Goal: Book appointment/travel/reservation

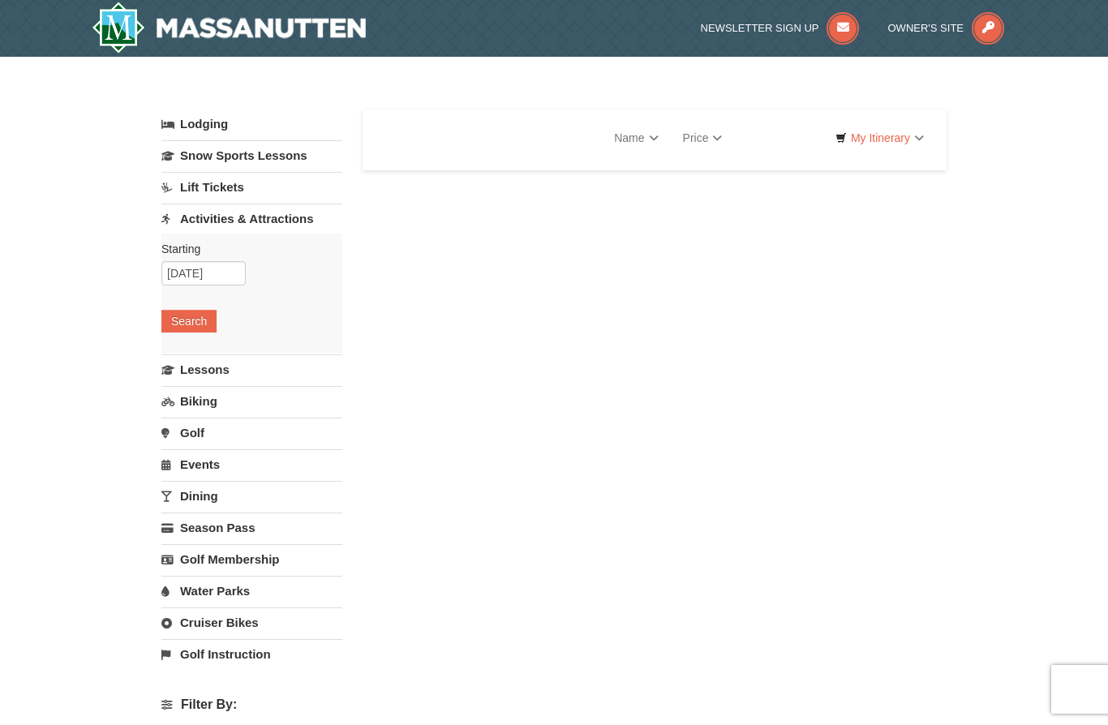
select select "10"
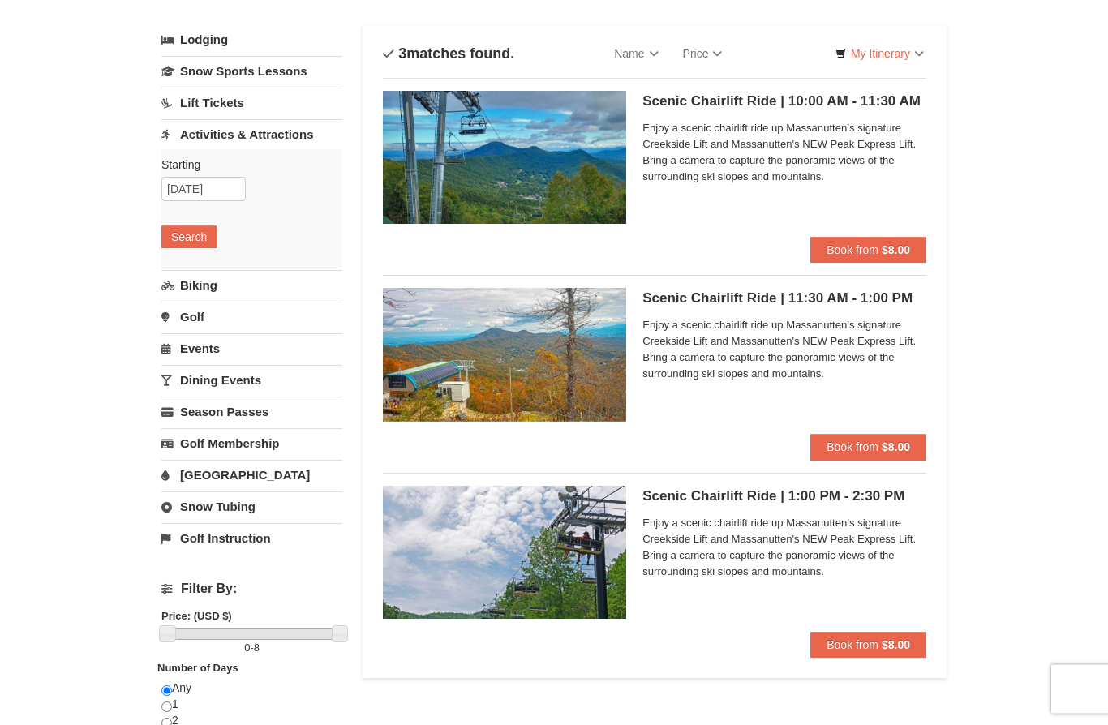
scroll to position [87, 0]
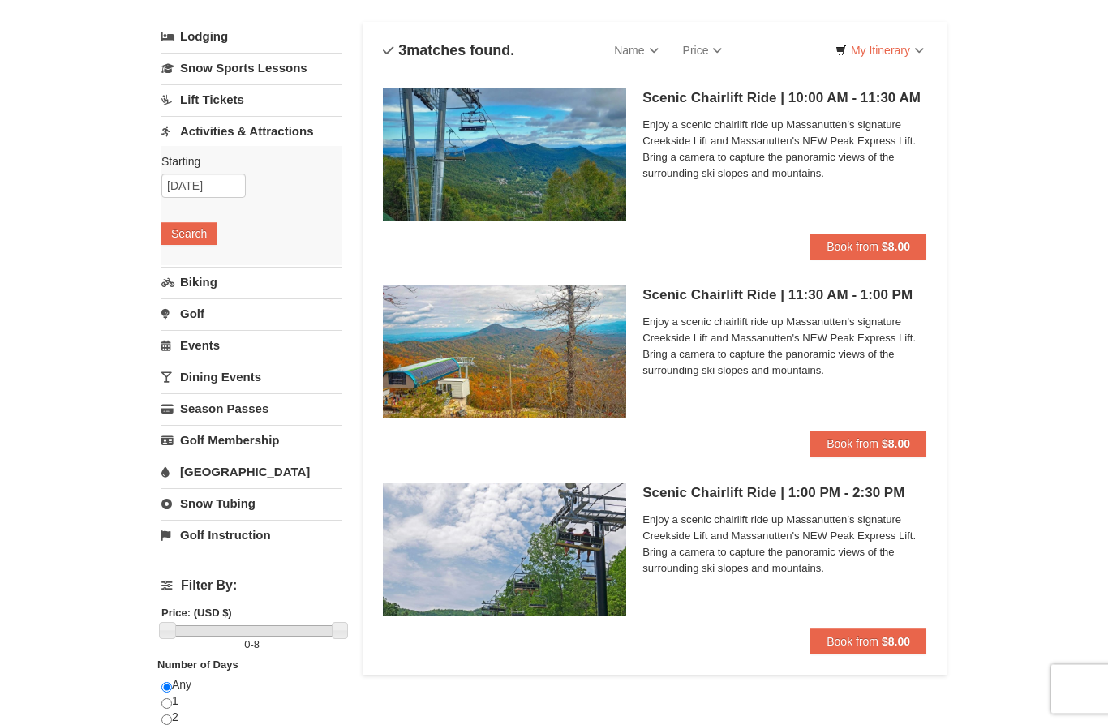
click at [861, 651] on button "Book from $8.00" at bounding box center [869, 643] width 116 height 26
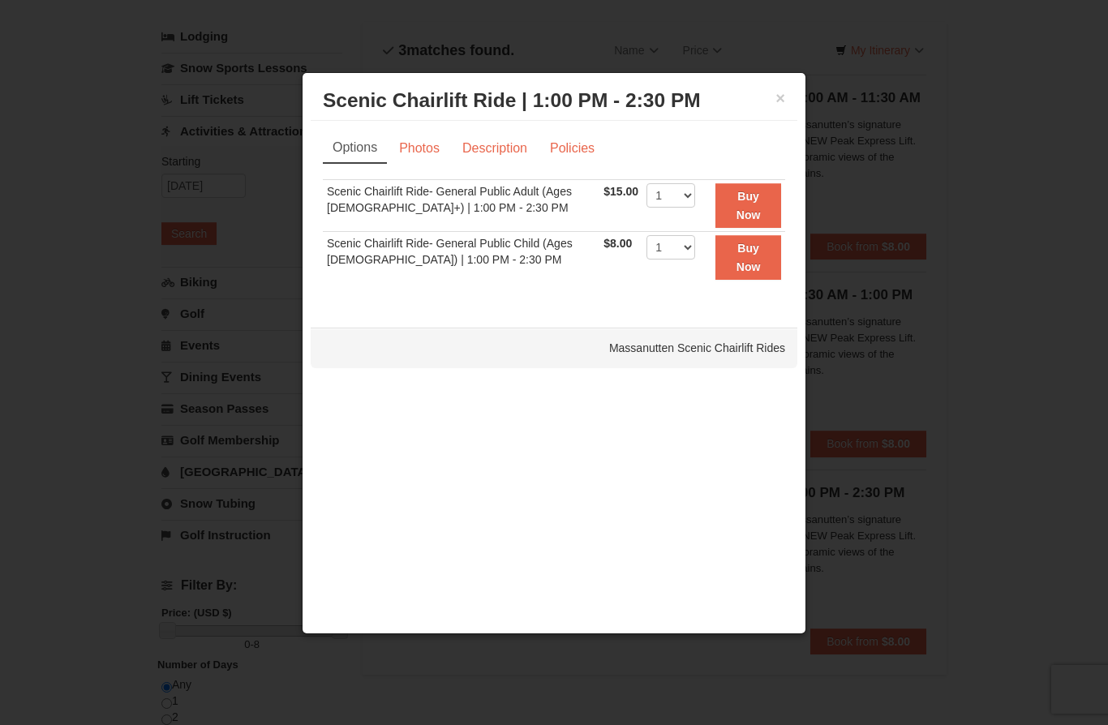
click at [101, 389] on div at bounding box center [554, 362] width 1108 height 725
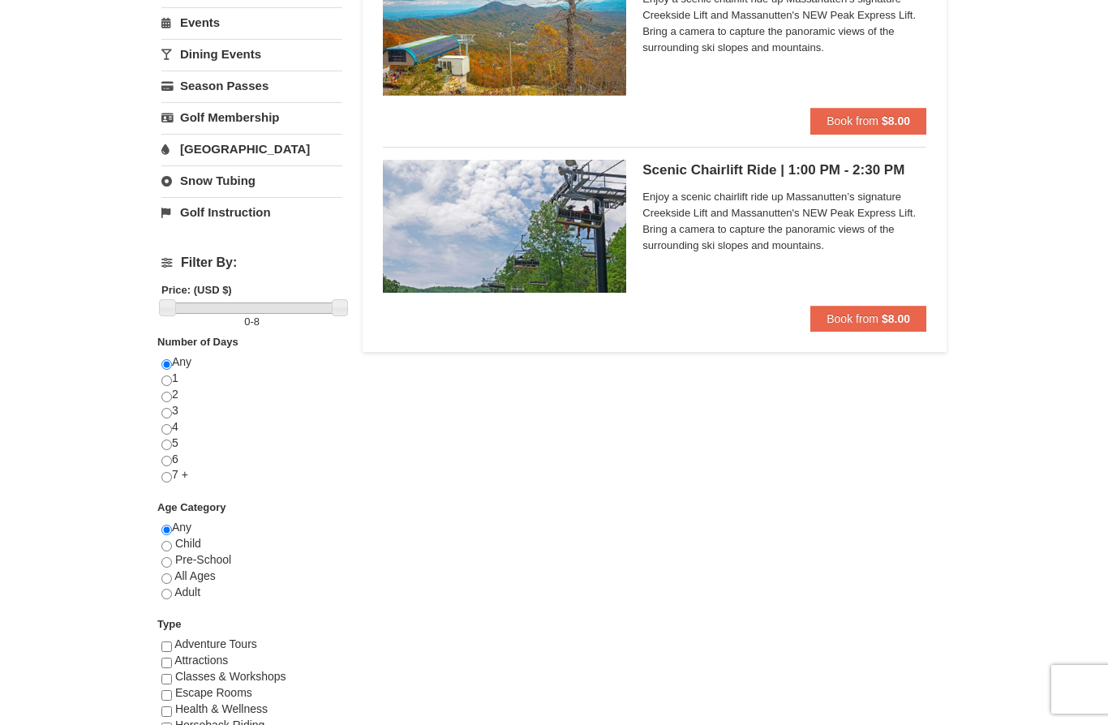
scroll to position [410, 0]
click at [161, 381] on input "radio" at bounding box center [166, 381] width 11 height 11
radio input "true"
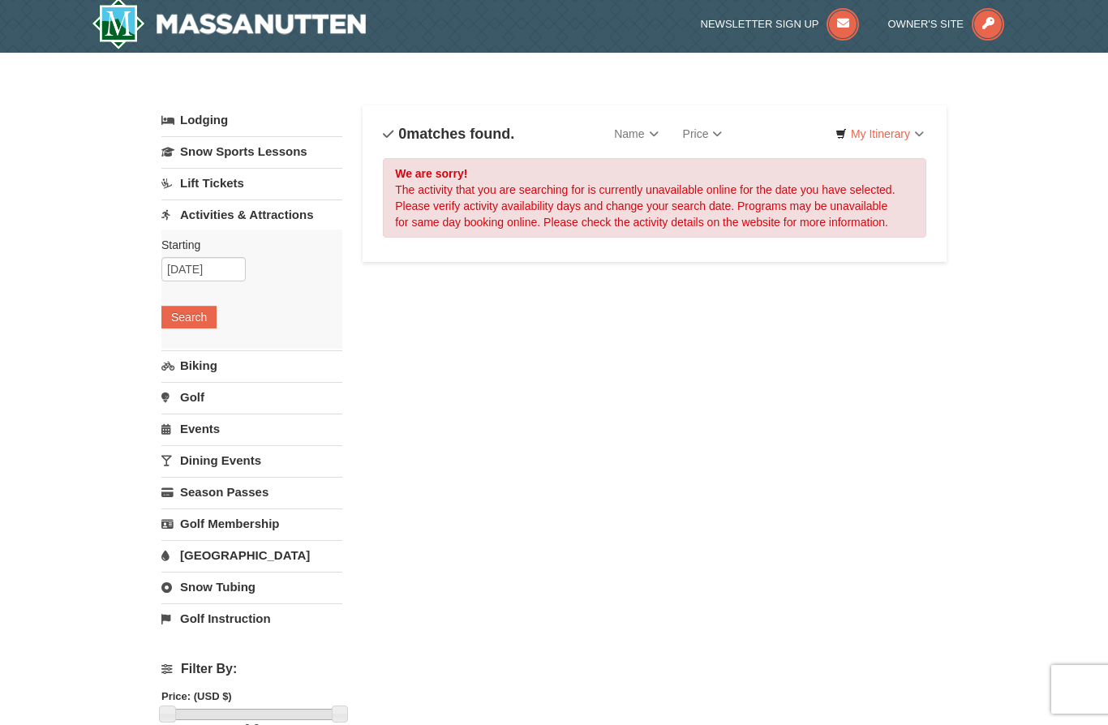
scroll to position [6, 0]
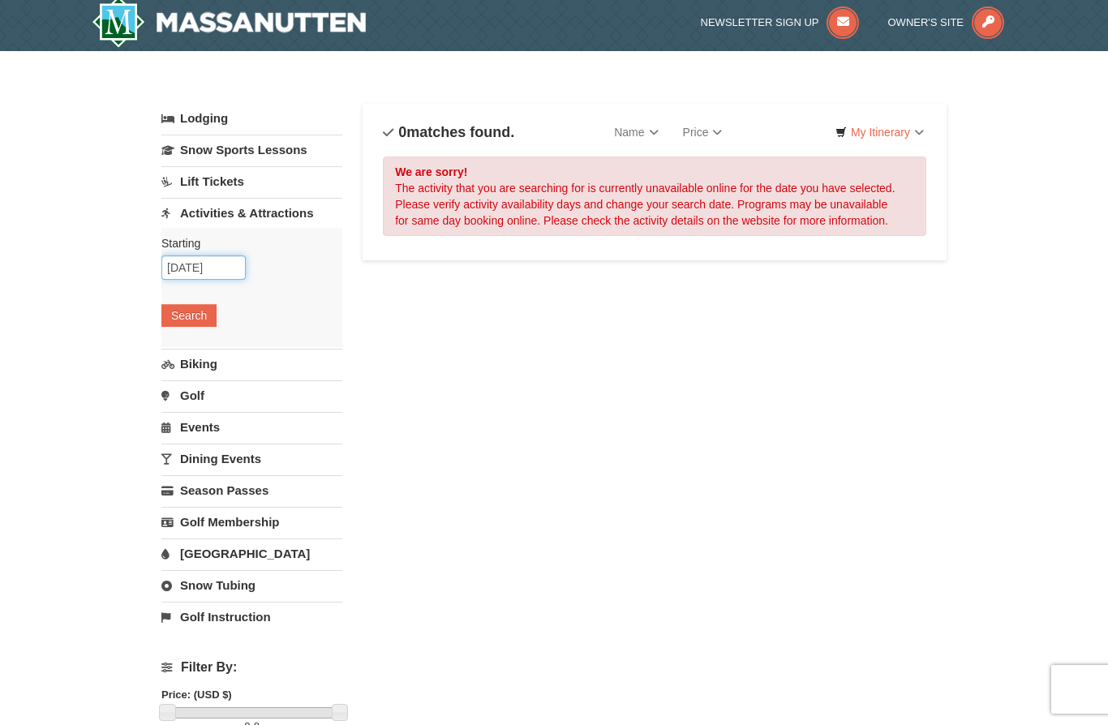
click at [212, 269] on input "[DATE]" at bounding box center [203, 268] width 84 height 24
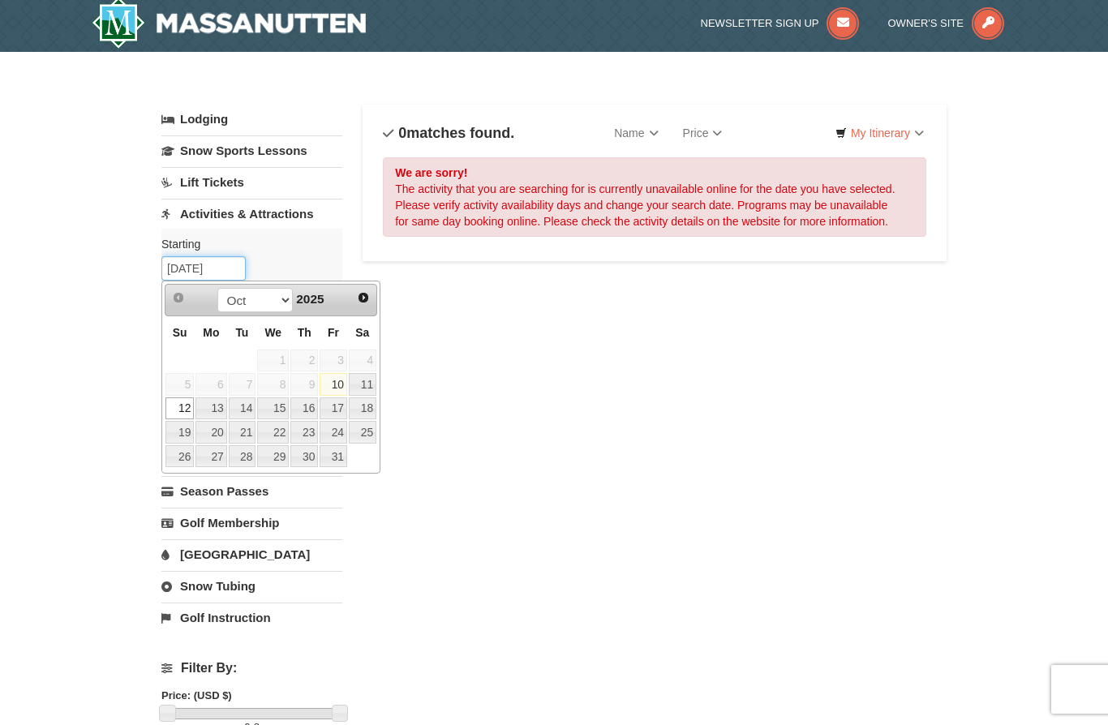
scroll to position [0, 0]
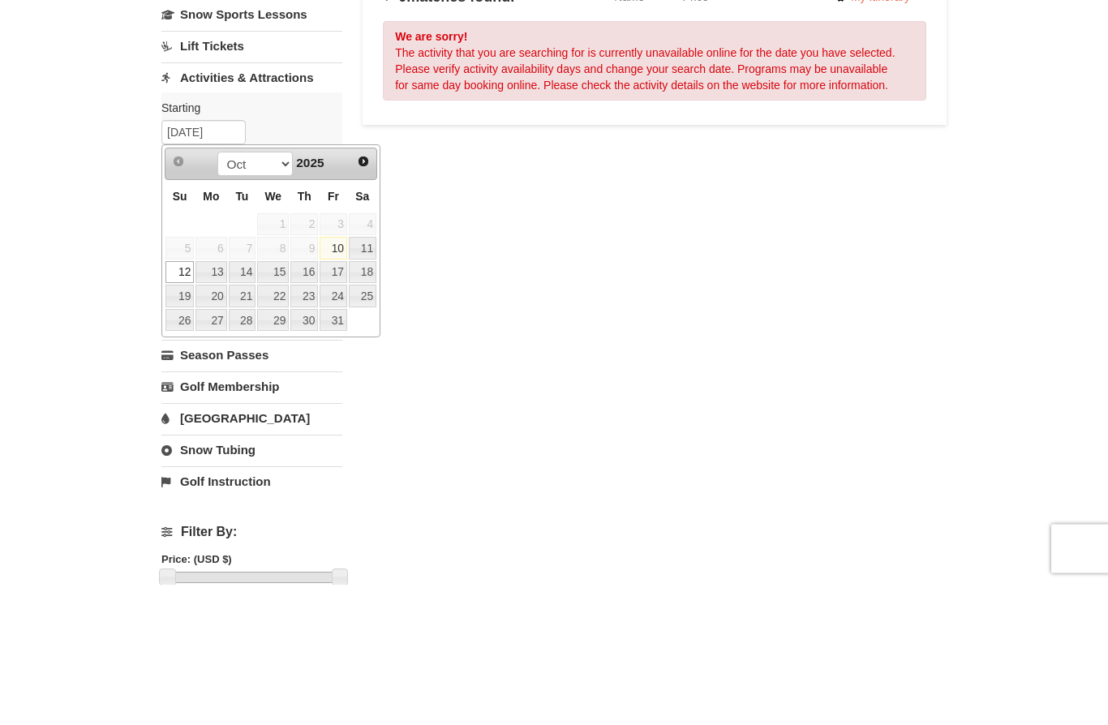
click at [331, 378] on link "10" at bounding box center [334, 389] width 28 height 23
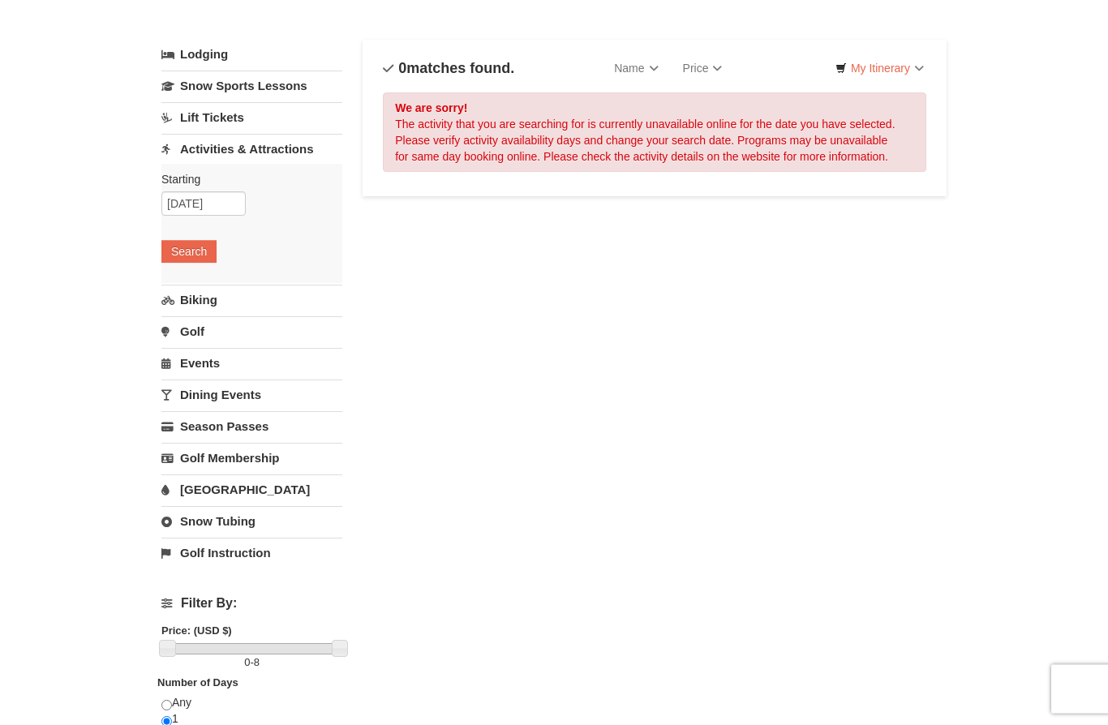
scroll to position [63, 0]
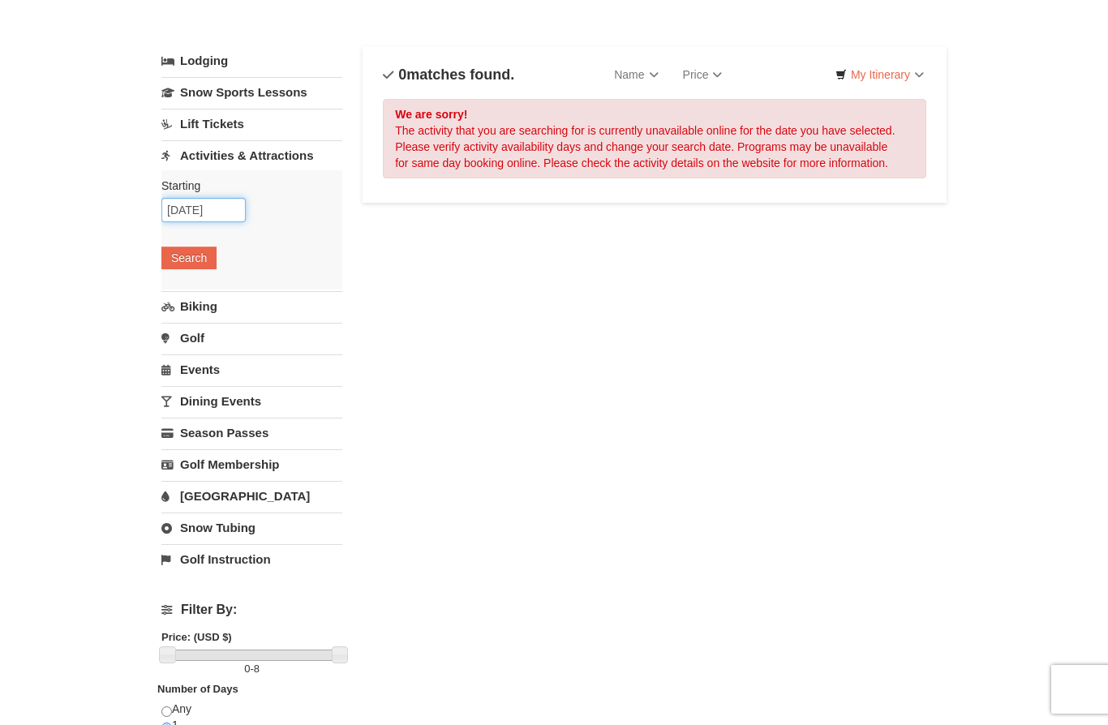
click at [204, 209] on input "[DATE]" at bounding box center [203, 210] width 84 height 24
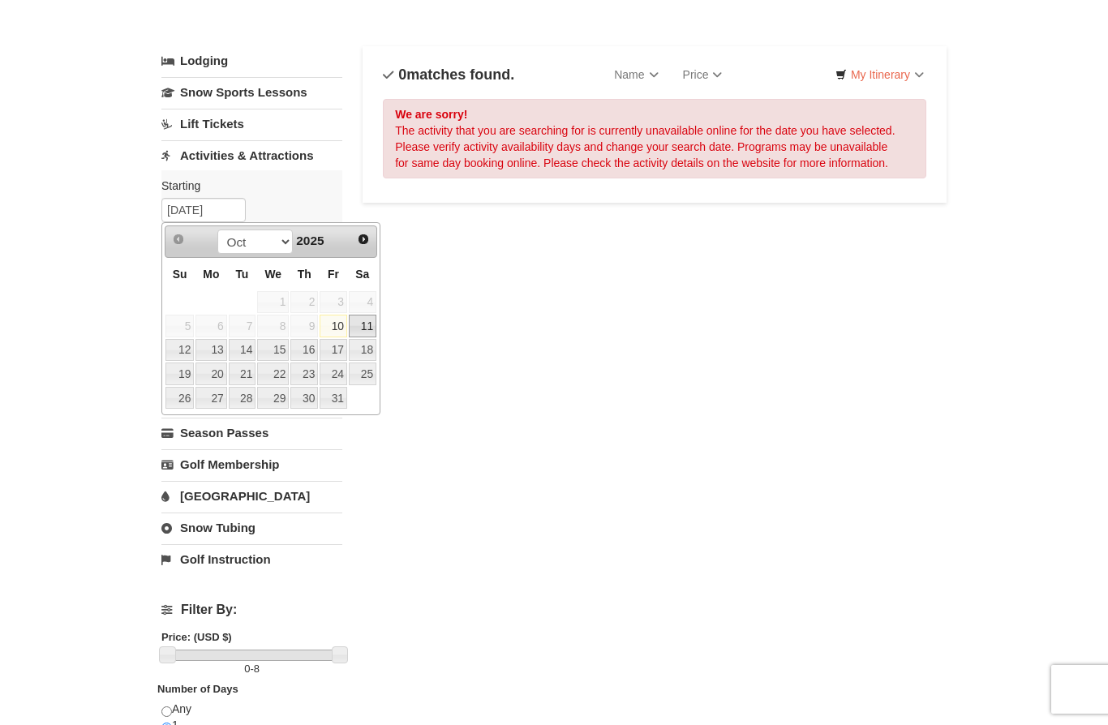
click at [355, 330] on link "11" at bounding box center [363, 326] width 28 height 23
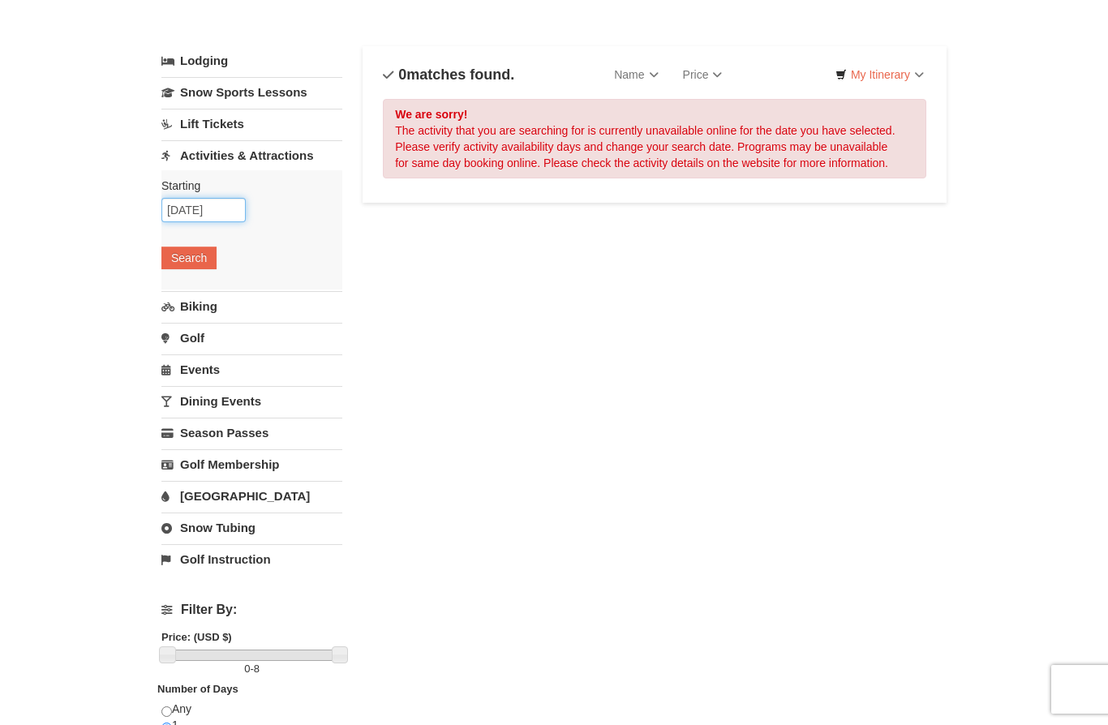
click at [219, 219] on input "[DATE]" at bounding box center [203, 210] width 84 height 24
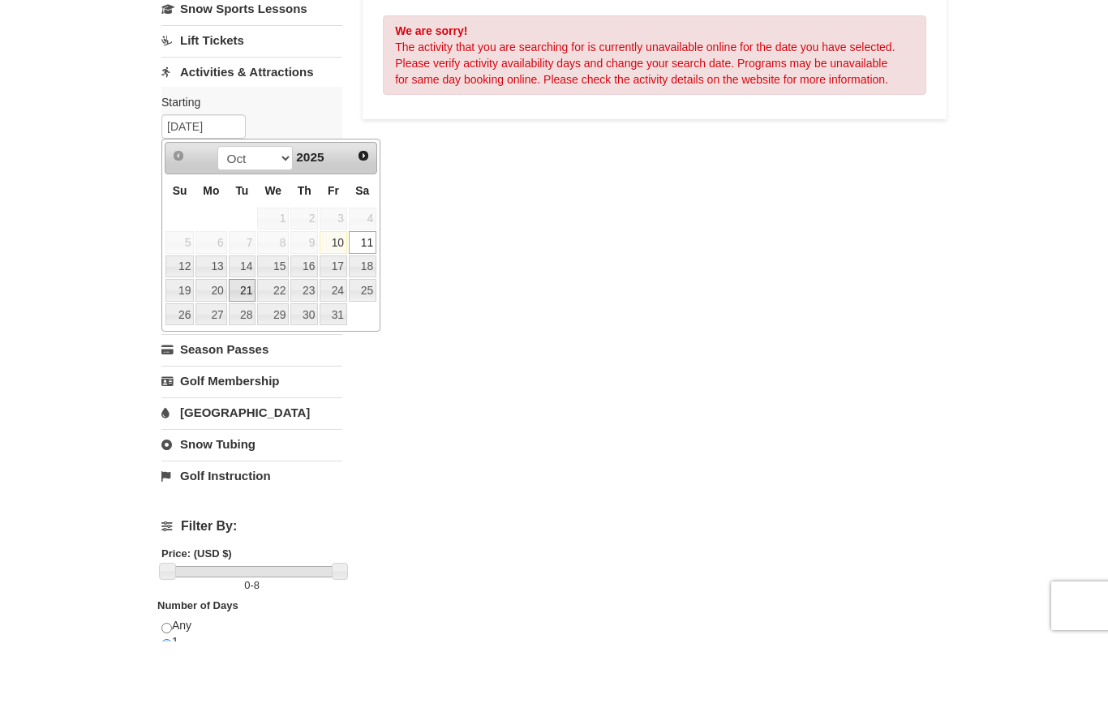
click at [246, 363] on link "21" at bounding box center [243, 374] width 28 height 23
type input "[DATE]"
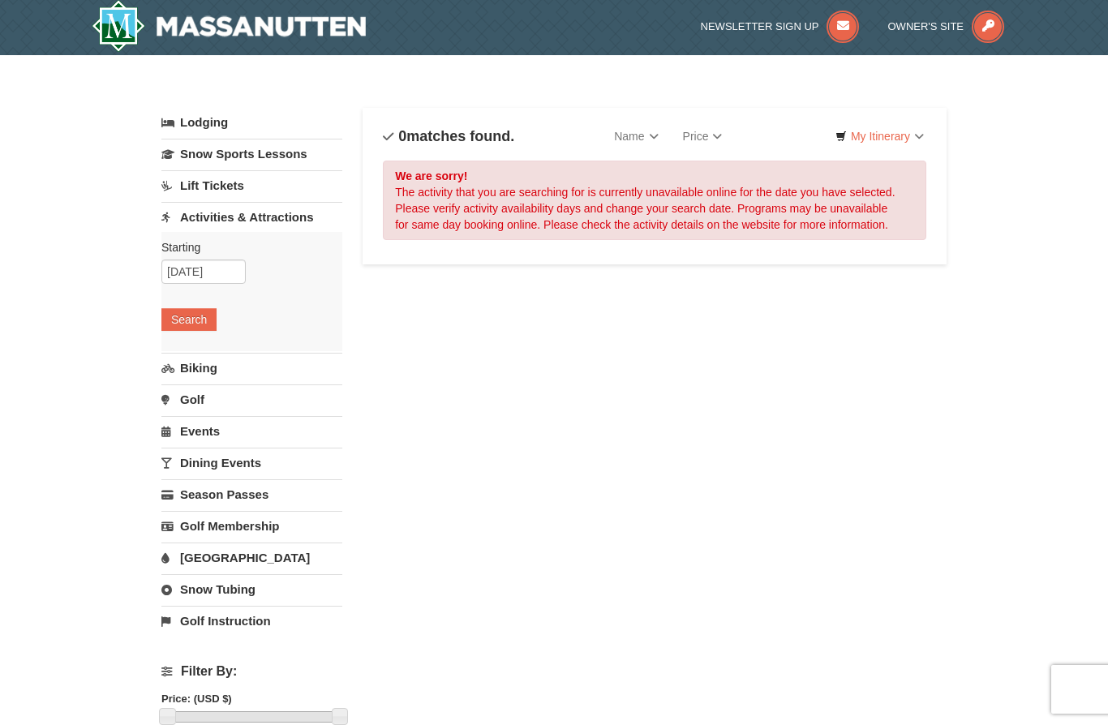
scroll to position [0, 0]
